Goal: Transaction & Acquisition: Book appointment/travel/reservation

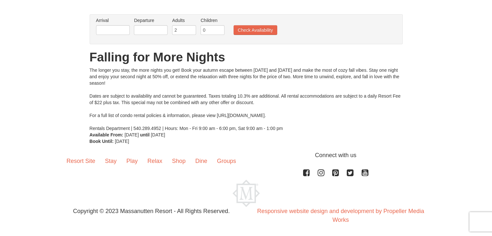
scroll to position [39, 0]
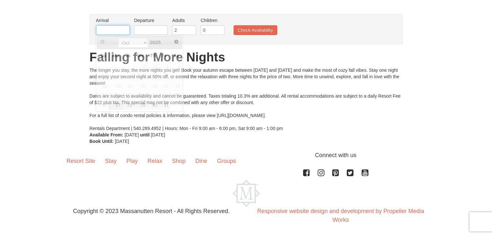
click at [118, 31] on input "text" at bounding box center [113, 30] width 34 height 10
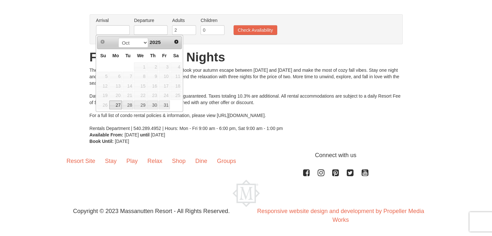
click at [116, 104] on link "27" at bounding box center [115, 105] width 12 height 9
type input "[DATE]"
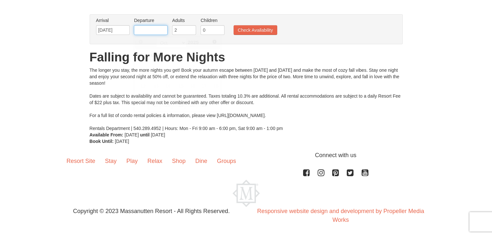
click at [150, 30] on input "text" at bounding box center [151, 30] width 34 height 10
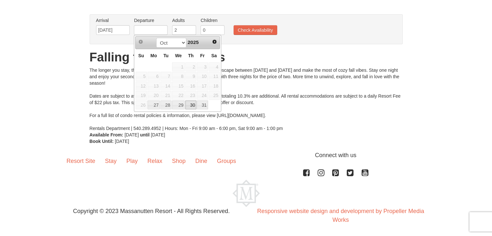
click at [192, 103] on link "30" at bounding box center [190, 105] width 11 height 9
type input "[DATE]"
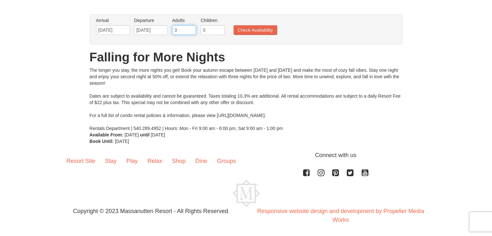
type input "3"
click at [191, 28] on input "3" at bounding box center [184, 30] width 24 height 10
click at [244, 28] on button "Check Availability" at bounding box center [255, 30] width 44 height 10
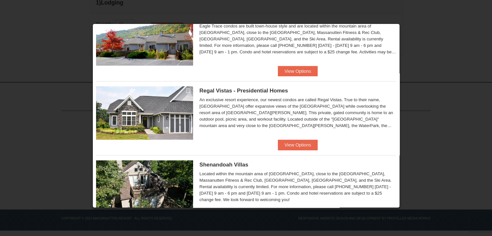
scroll to position [4, 0]
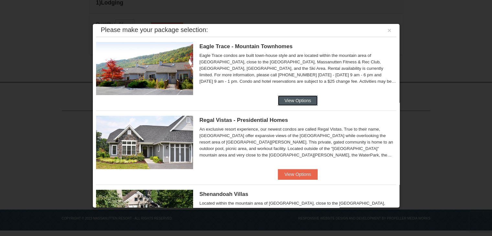
click at [288, 97] on button "View Options" at bounding box center [297, 100] width 39 height 10
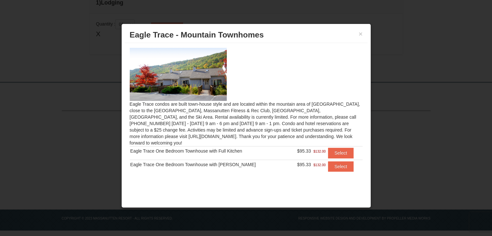
click at [431, 60] on div at bounding box center [246, 118] width 492 height 236
click at [360, 32] on button "×" at bounding box center [361, 34] width 4 height 6
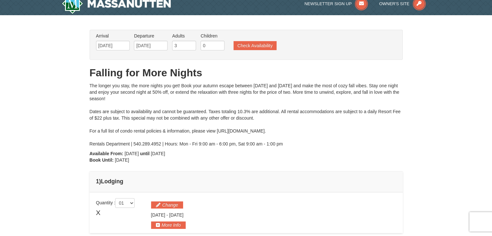
scroll to position [0, 0]
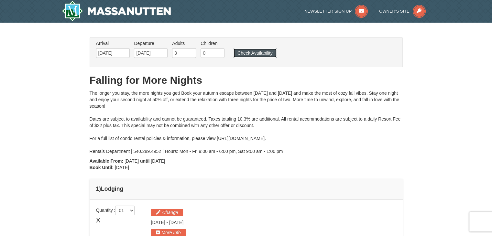
click at [256, 55] on button "Check Availability" at bounding box center [254, 53] width 43 height 9
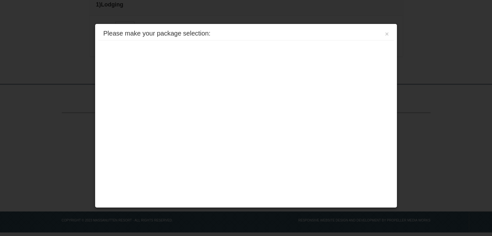
scroll to position [186, 0]
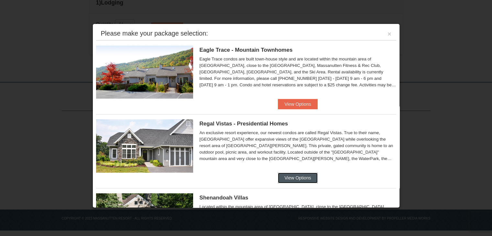
drag, startPoint x: 301, startPoint y: 178, endPoint x: 281, endPoint y: 179, distance: 19.7
click at [281, 179] on button "View Options" at bounding box center [297, 178] width 39 height 10
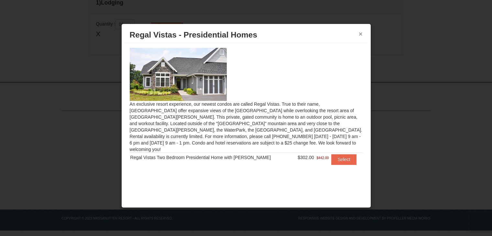
click at [360, 35] on button "×" at bounding box center [361, 34] width 4 height 6
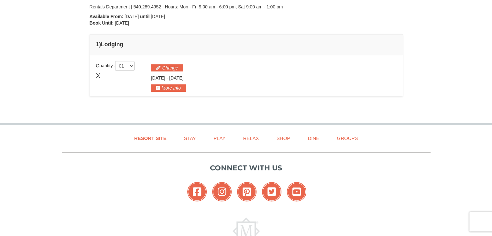
scroll to position [25, 0]
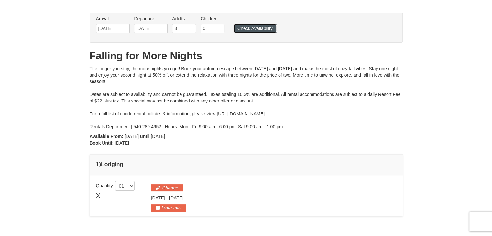
click at [260, 24] on button "Check Availability" at bounding box center [254, 28] width 43 height 9
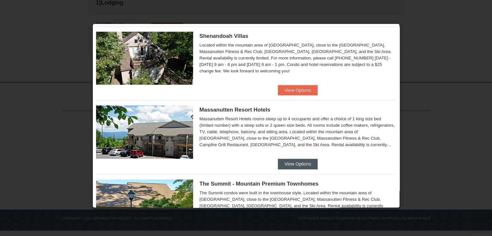
scroll to position [25, 0]
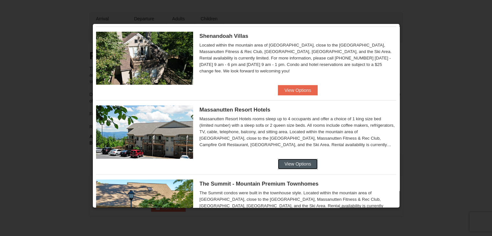
click at [283, 161] on button "View Options" at bounding box center [297, 164] width 39 height 10
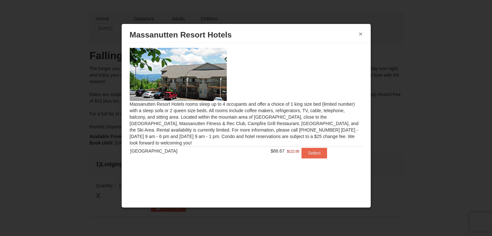
click at [361, 34] on button "×" at bounding box center [361, 34] width 4 height 6
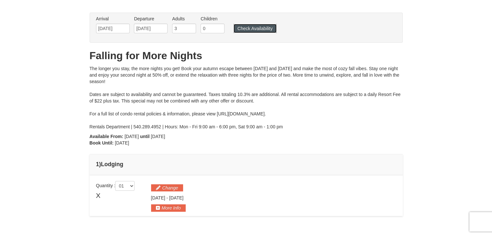
click at [262, 27] on button "Check Availability" at bounding box center [254, 28] width 43 height 9
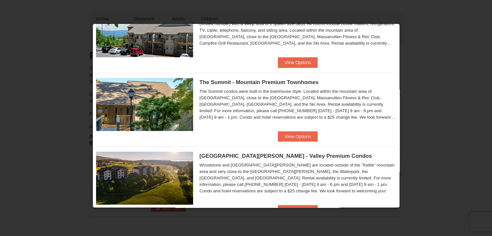
scroll to position [291, 0]
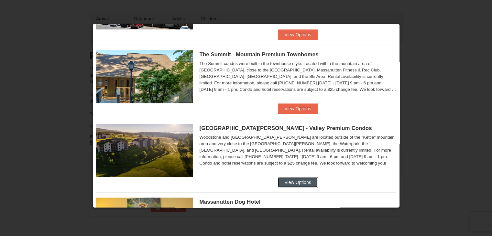
click at [302, 184] on button "View Options" at bounding box center [297, 182] width 39 height 10
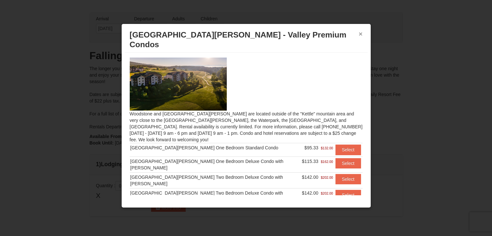
click at [360, 32] on button "×" at bounding box center [361, 34] width 4 height 6
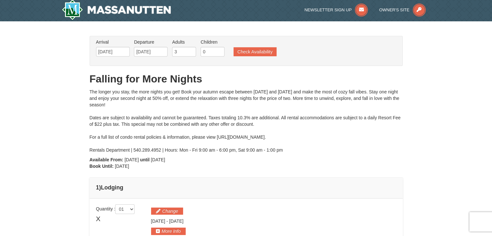
scroll to position [0, 0]
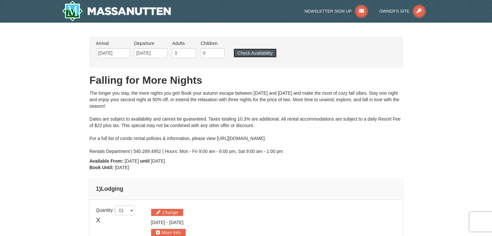
click at [246, 53] on button "Check Availability" at bounding box center [254, 53] width 43 height 9
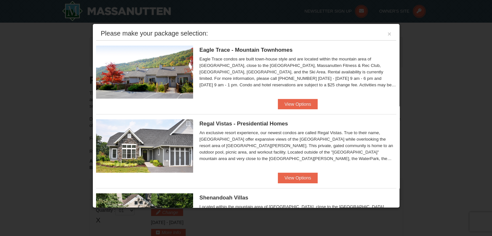
click at [419, 52] on div at bounding box center [246, 118] width 492 height 236
